Goal: Task Accomplishment & Management: Manage account settings

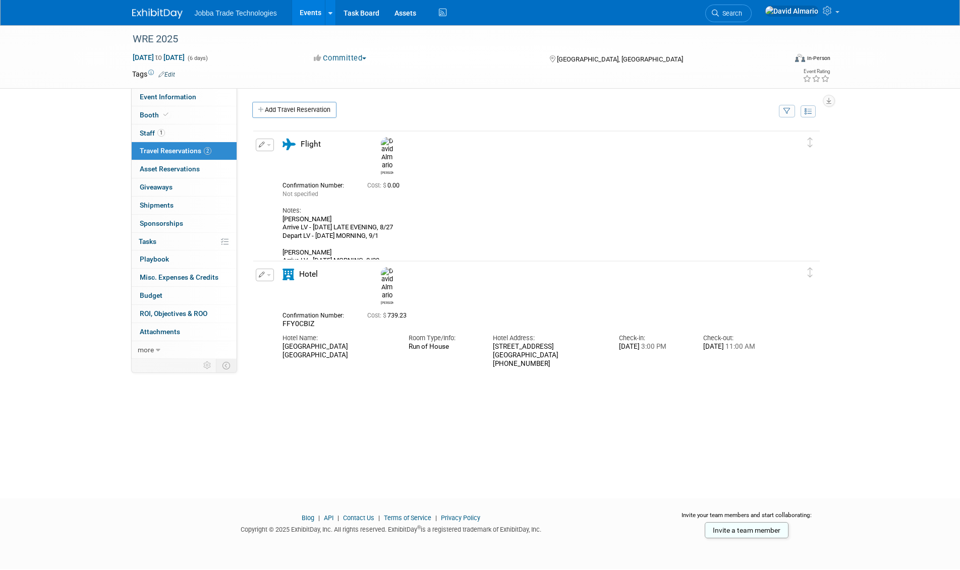
click at [267, 148] on button "button" at bounding box center [265, 145] width 18 height 13
click at [274, 164] on button "Edit Reservation" at bounding box center [298, 162] width 85 height 15
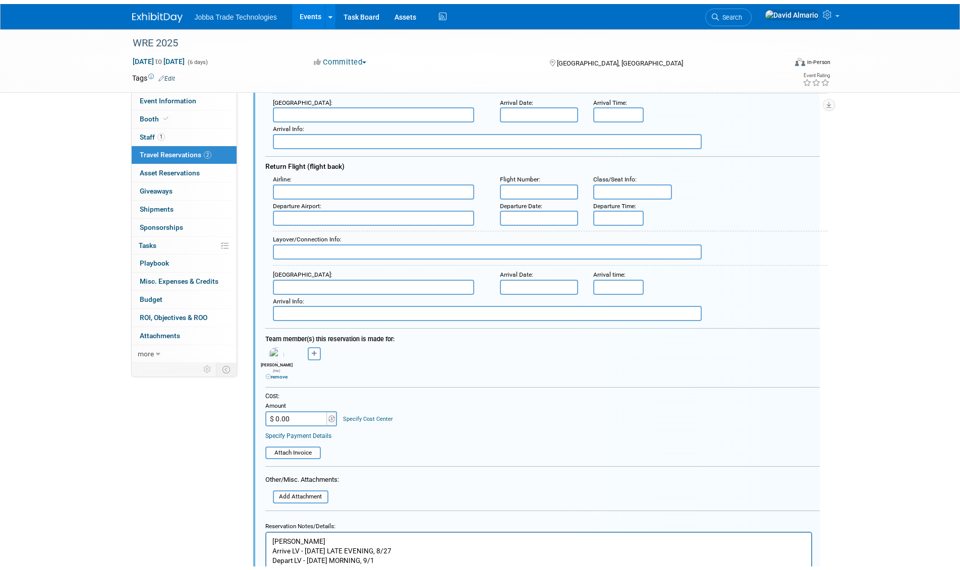
scroll to position [421, 0]
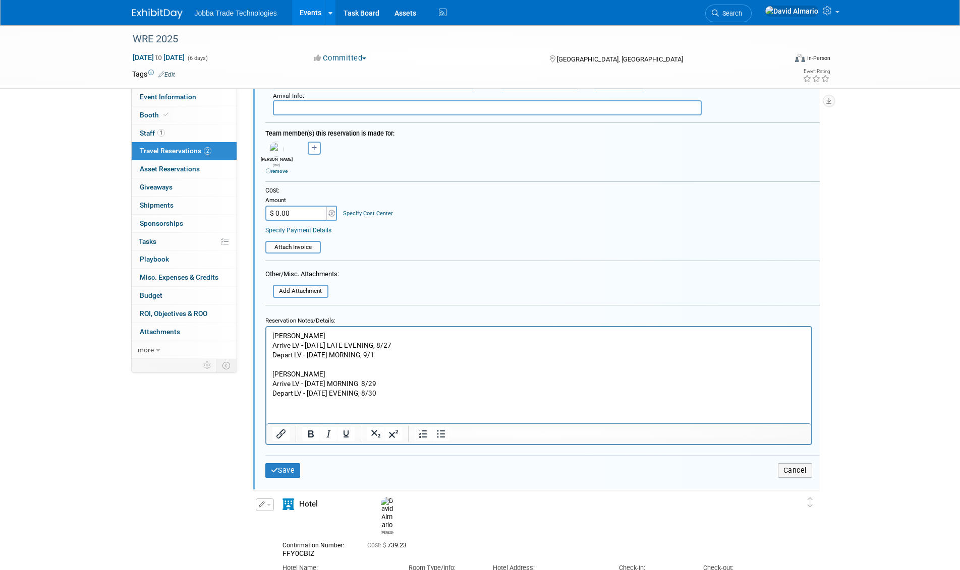
click at [427, 398] on html "[PERSON_NAME] Arrive LV - [DATE] LATE EVENING, 8/27 Depart LV - [DATE] MORNING,…" at bounding box center [538, 362] width 545 height 71
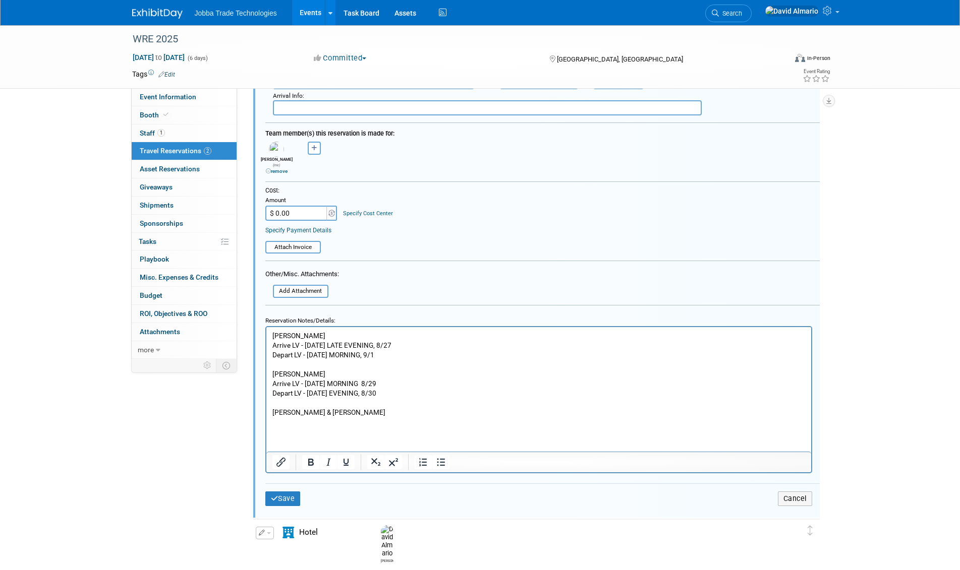
drag, startPoint x: 399, startPoint y: 393, endPoint x: 253, endPoint y: 386, distance: 146.9
click at [266, 386] on html "[PERSON_NAME] Arrive LV - [DATE] LATE EVENING, 8/27 Depart LV - [DATE] MORNING,…" at bounding box center [538, 376] width 545 height 99
copy p "Arrive LV - [DATE] MORNING 8/29 Depart LV - [DATE] EVENING, 8/30"
click at [279, 418] on p "Rich Text Area. Press ALT-0 for help." at bounding box center [538, 422] width 533 height 10
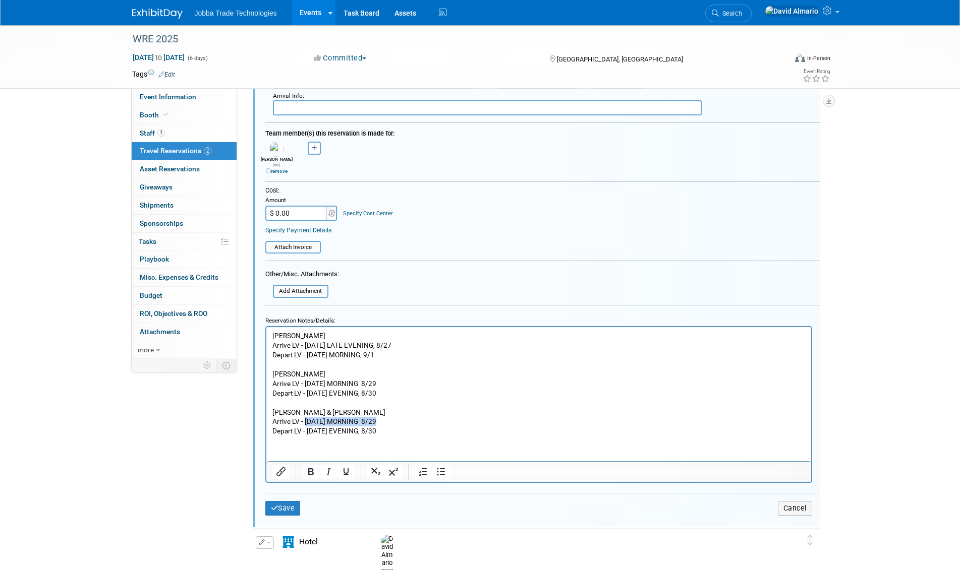
drag, startPoint x: 305, startPoint y: 418, endPoint x: 385, endPoint y: 418, distance: 79.7
click at [385, 418] on p "Arrive LV - [DATE] MORNING 8/29 Depart LV - [DATE] EVENING, 8/30" at bounding box center [538, 426] width 533 height 19
drag, startPoint x: 394, startPoint y: 356, endPoint x: 270, endPoint y: 359, distance: 124.1
click at [270, 359] on html "[PERSON_NAME] Arrive LV - [DATE] LATE EVENING, 8/27 Depart LV - [DATE] MORNING,…" at bounding box center [538, 381] width 545 height 109
copy p "Depart LV - [DATE] MORNING, 9/1"
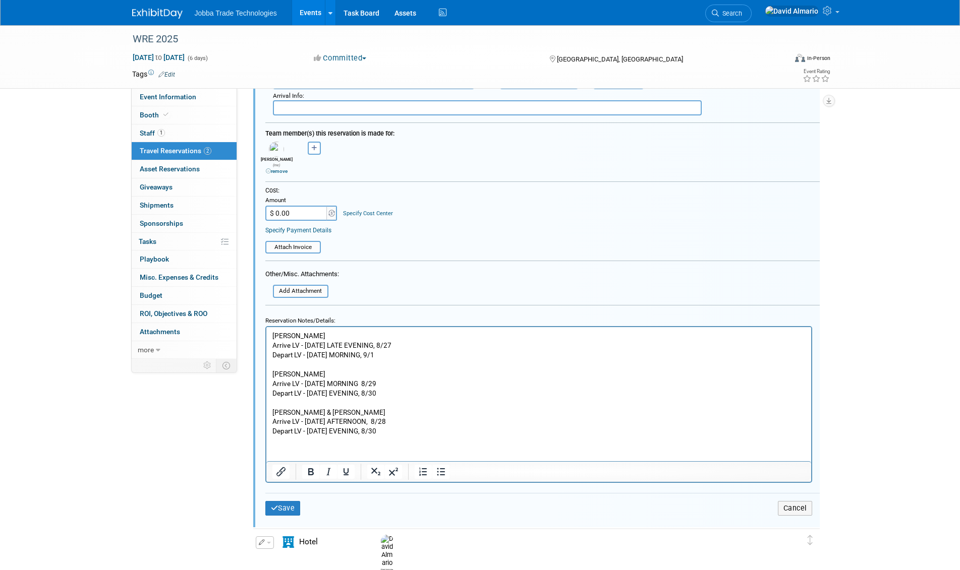
drag, startPoint x: 396, startPoint y: 432, endPoint x: 267, endPoint y: 431, distance: 129.6
click at [267, 431] on html "[PERSON_NAME] Arrive LV - [DATE] LATE EVENING, 8/27 Depart LV - [DATE] MORNING,…" at bounding box center [538, 381] width 545 height 109
click at [350, 430] on p "Arrive LV - [DATE] AFTERNOON, 8/28 Depart LV - [DATE] MORNING, 9/1" at bounding box center [538, 426] width 533 height 19
click at [291, 502] on button "Save" at bounding box center [282, 508] width 35 height 15
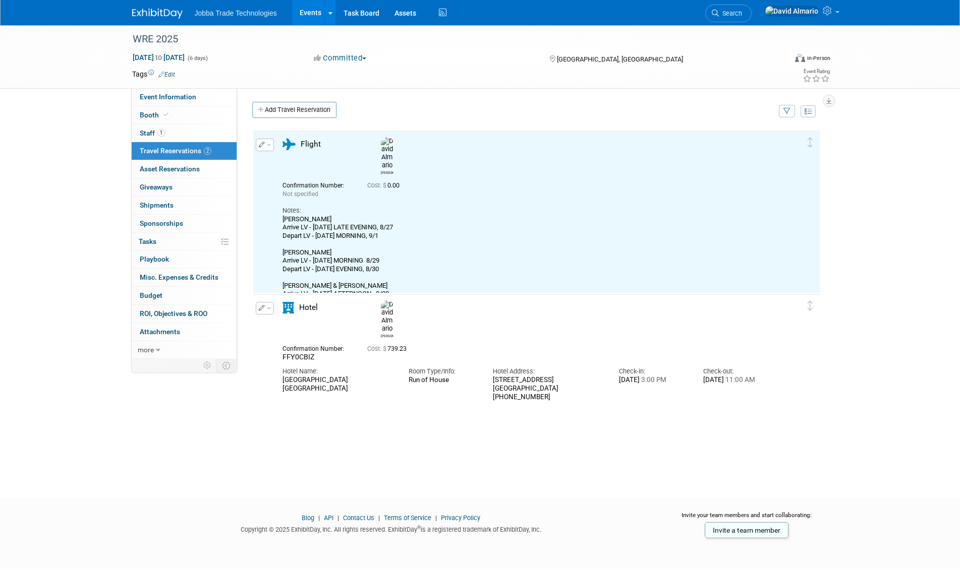
scroll to position [0, 0]
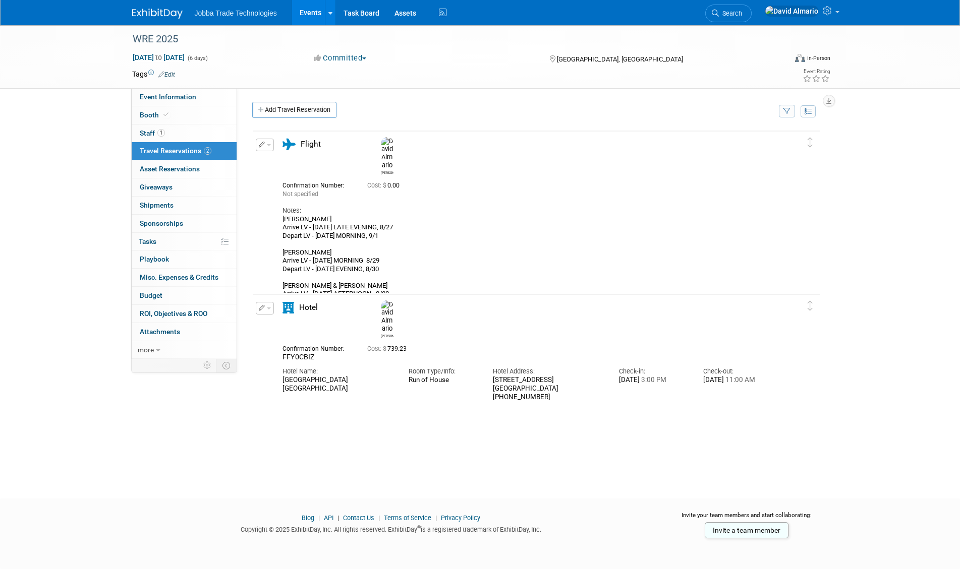
drag, startPoint x: 423, startPoint y: 282, endPoint x: 277, endPoint y: 204, distance: 165.4
click at [277, 204] on div "Flight [PERSON_NAME] Not specified Cost: $ 0.00 Notes: [PERSON_NAME]" at bounding box center [527, 223] width 505 height 168
copy div "[PERSON_NAME] Arrive LV - [DATE] LATE EVENING, 8/27 Depart LV - [DATE] MORNING,…"
click at [193, 100] on span "Event Information" at bounding box center [168, 97] width 56 height 8
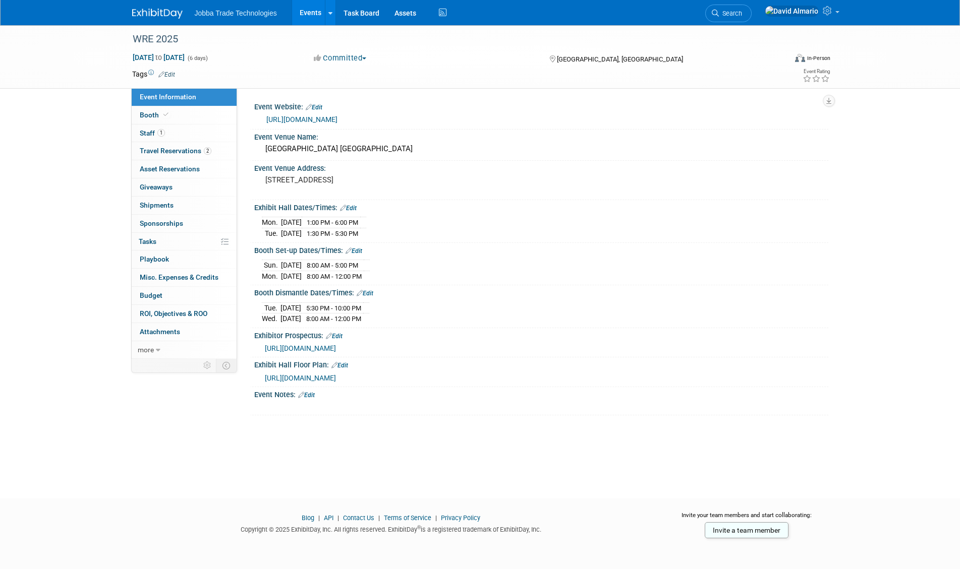
click at [317, 345] on span "[URL][DOMAIN_NAME]" at bounding box center [300, 349] width 71 height 8
